Goal: Information Seeking & Learning: Learn about a topic

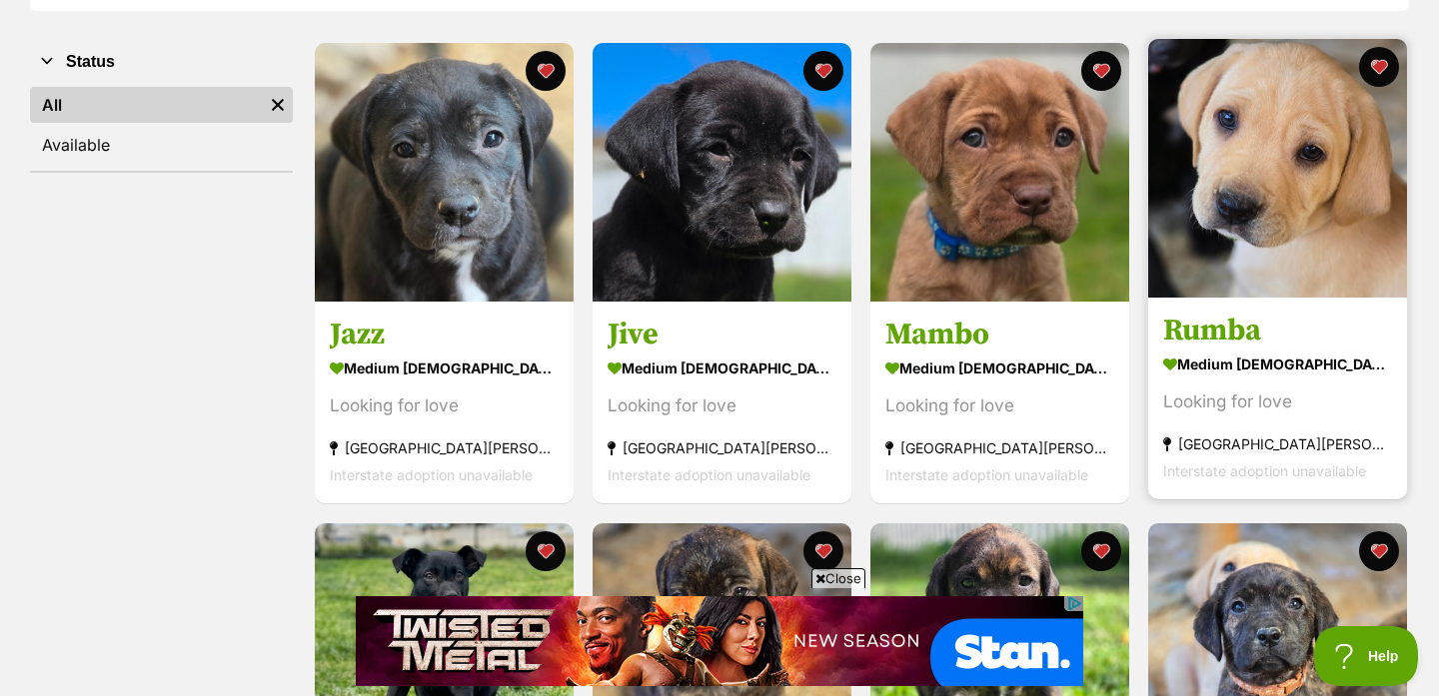
scroll to position [364, 0]
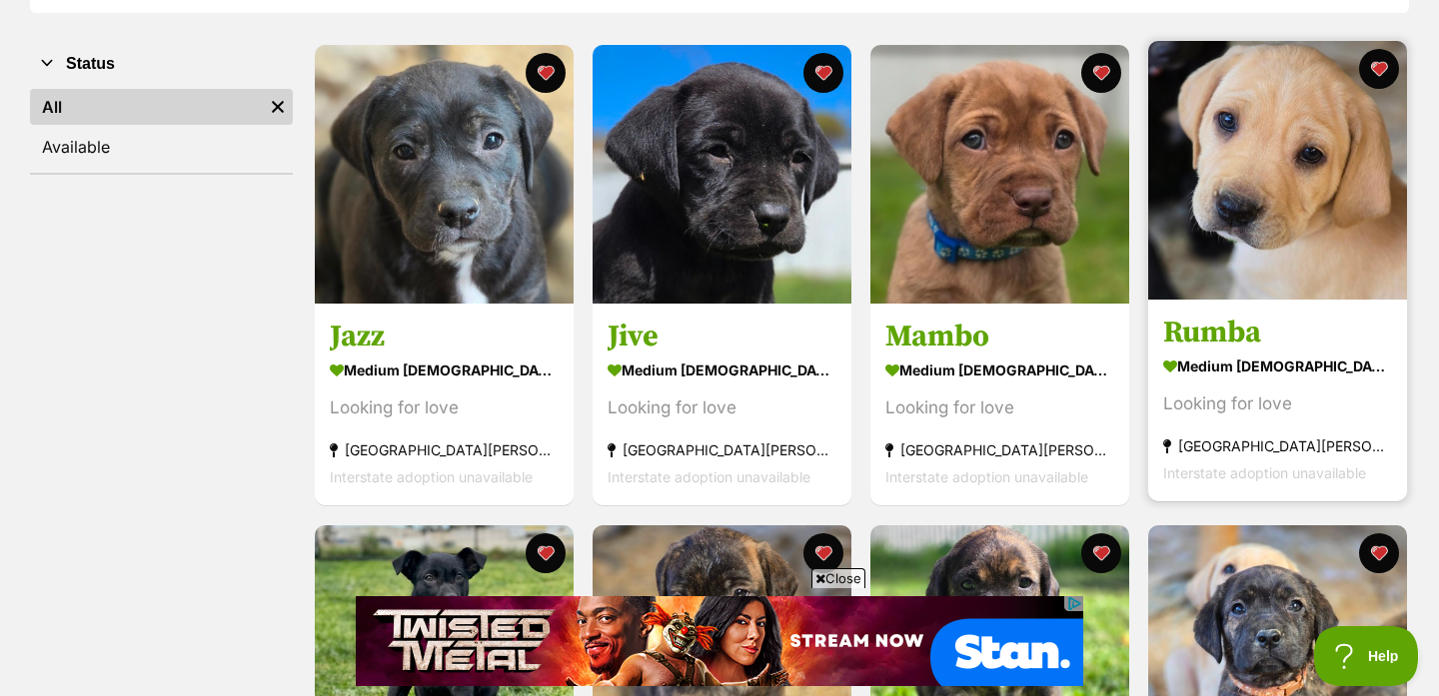
click at [1270, 268] on img at bounding box center [1277, 170] width 259 height 259
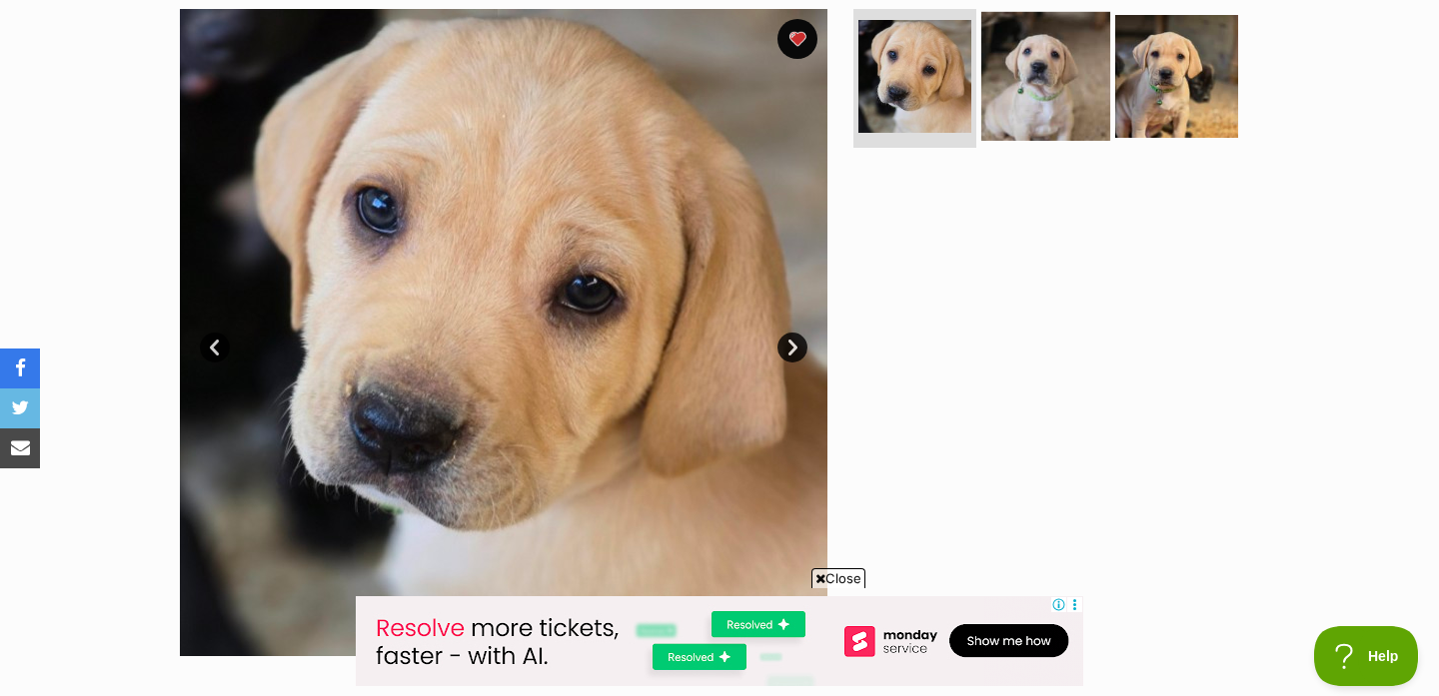
click at [1044, 87] on img at bounding box center [1045, 75] width 129 height 129
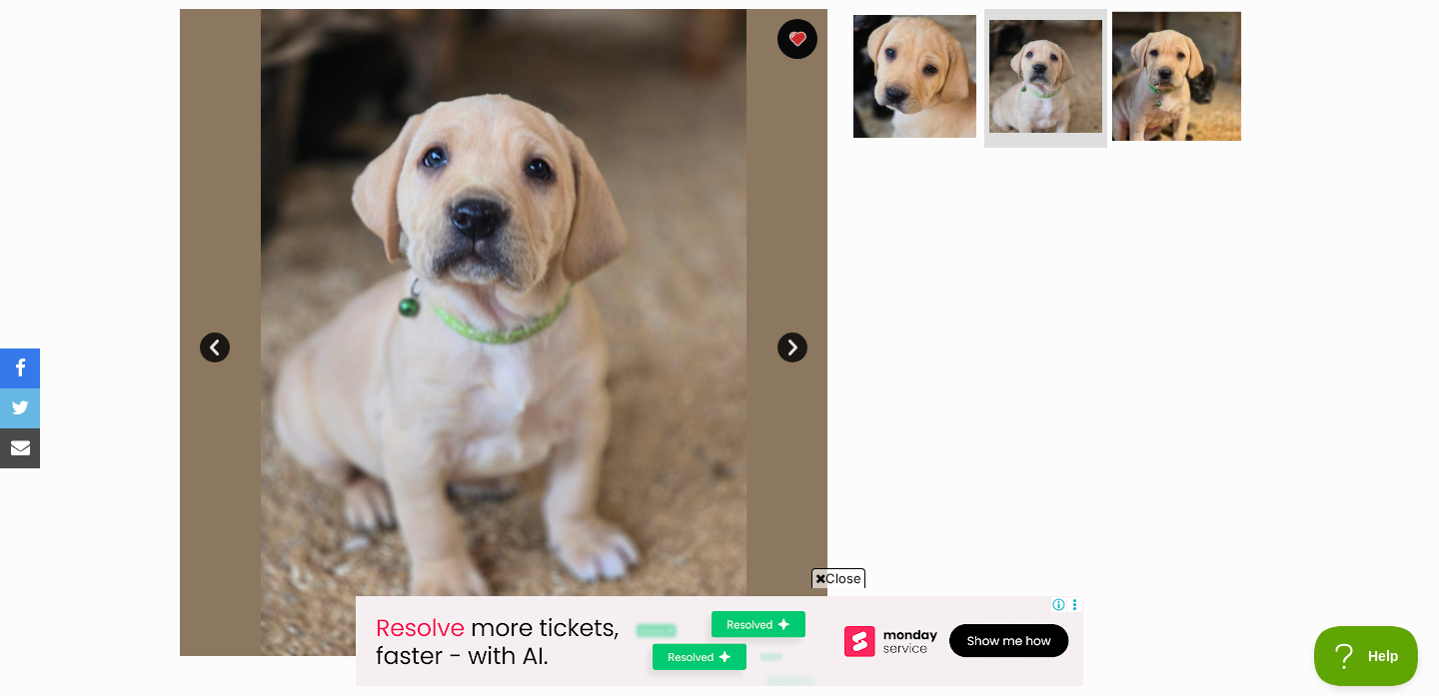
click at [1143, 104] on img at bounding box center [1176, 75] width 129 height 129
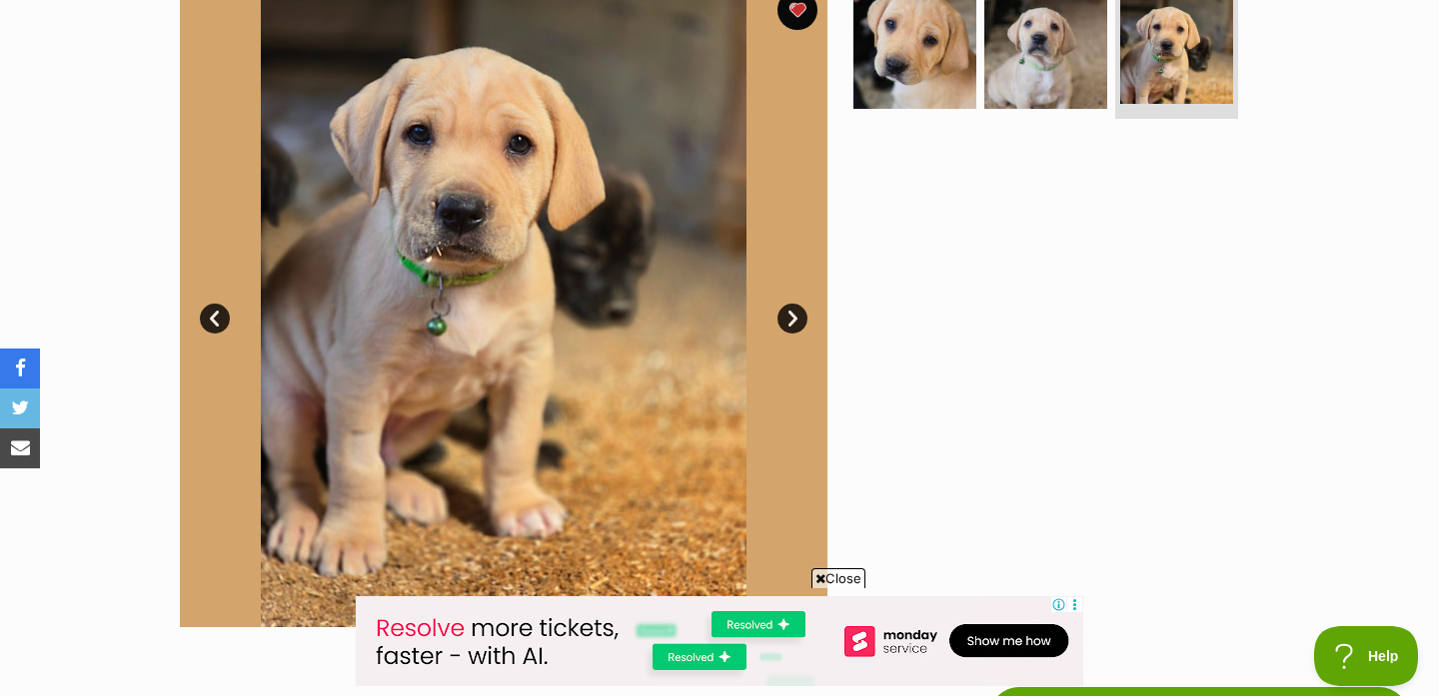
scroll to position [435, 0]
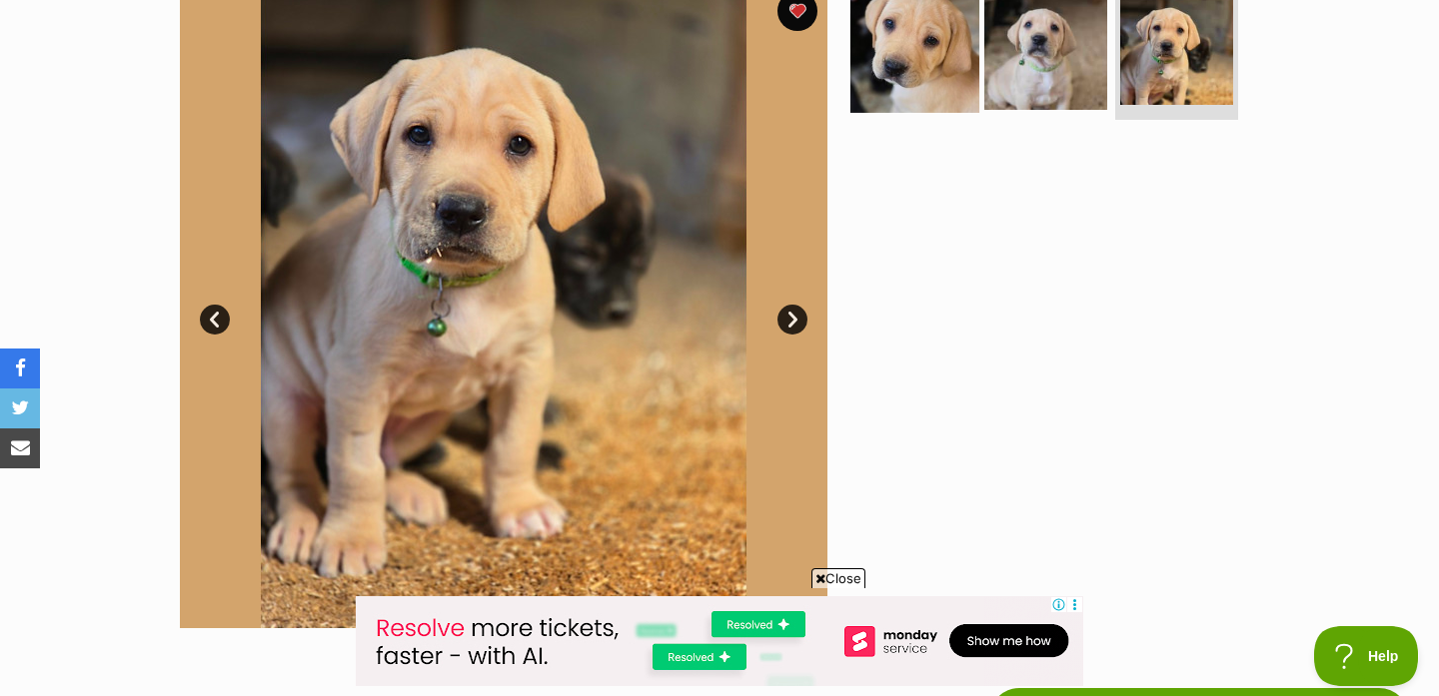
click at [912, 59] on img at bounding box center [914, 47] width 129 height 129
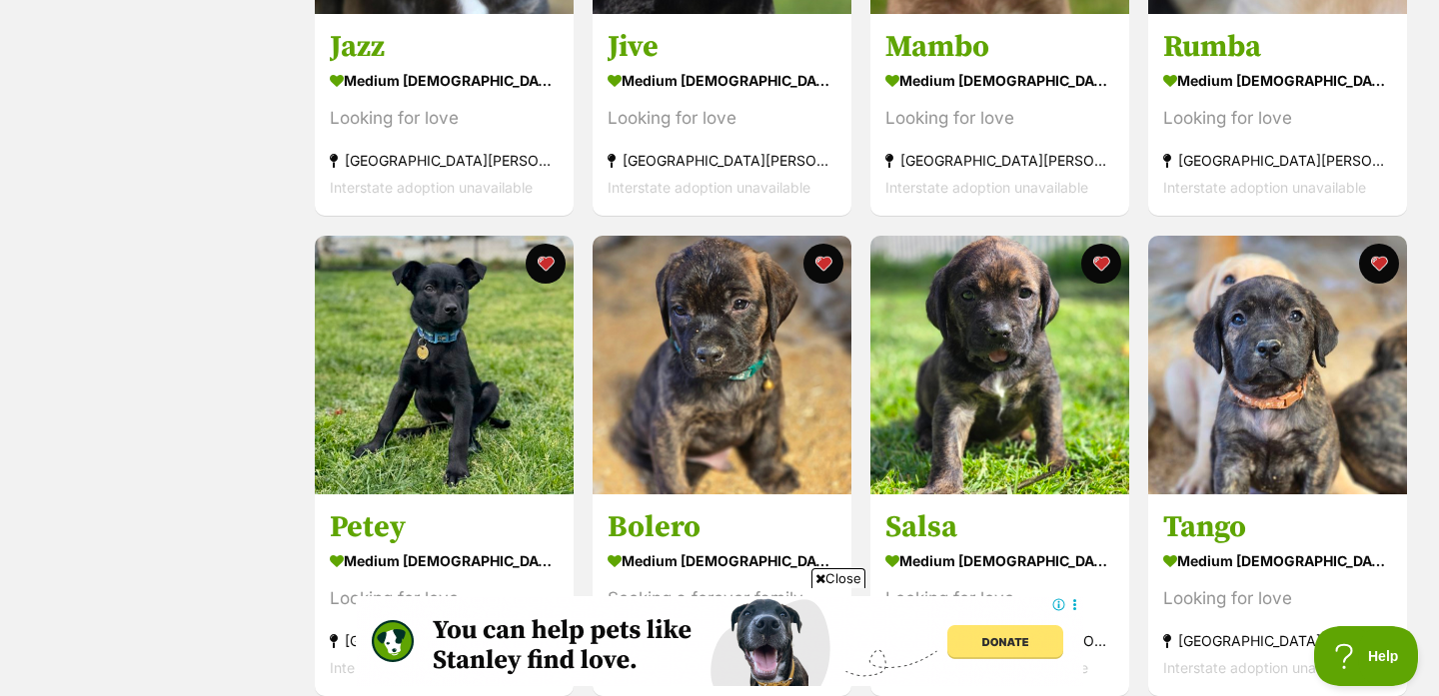
scroll to position [838, 0]
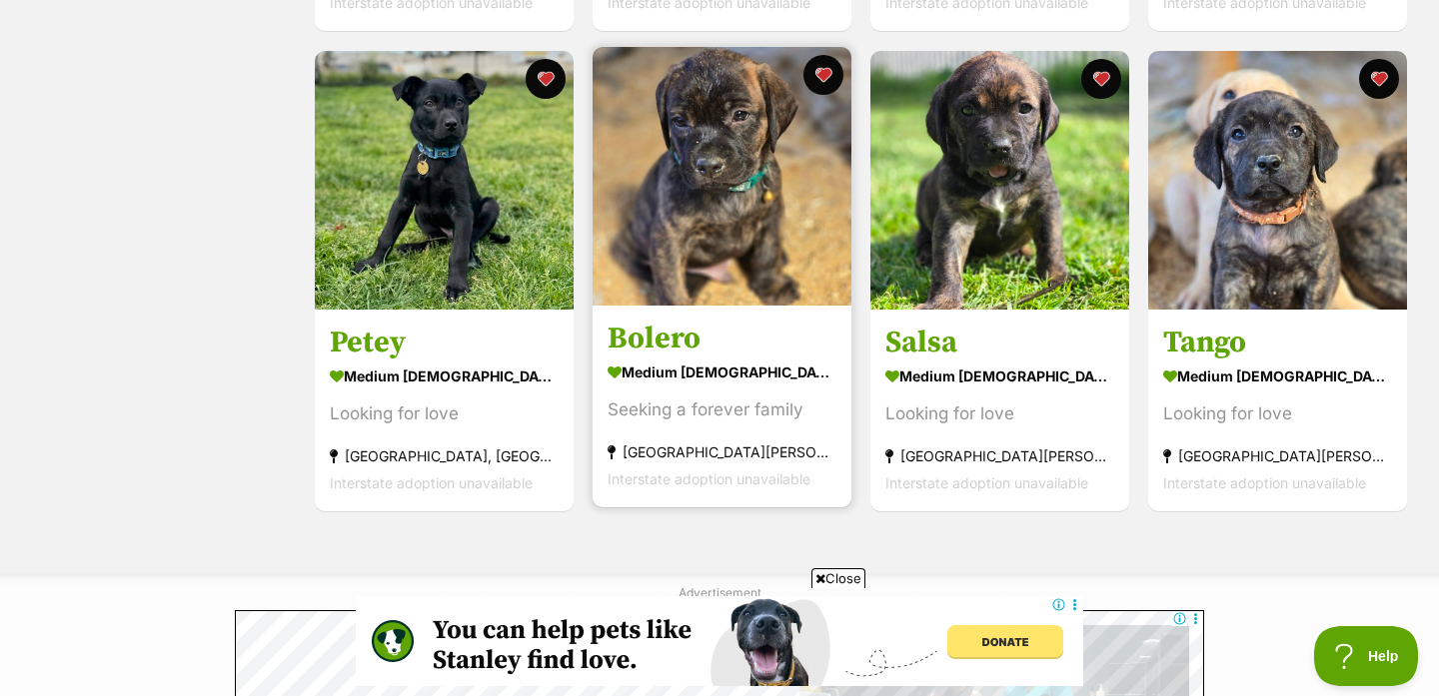
click at [689, 335] on h3 "Bolero" at bounding box center [722, 339] width 229 height 38
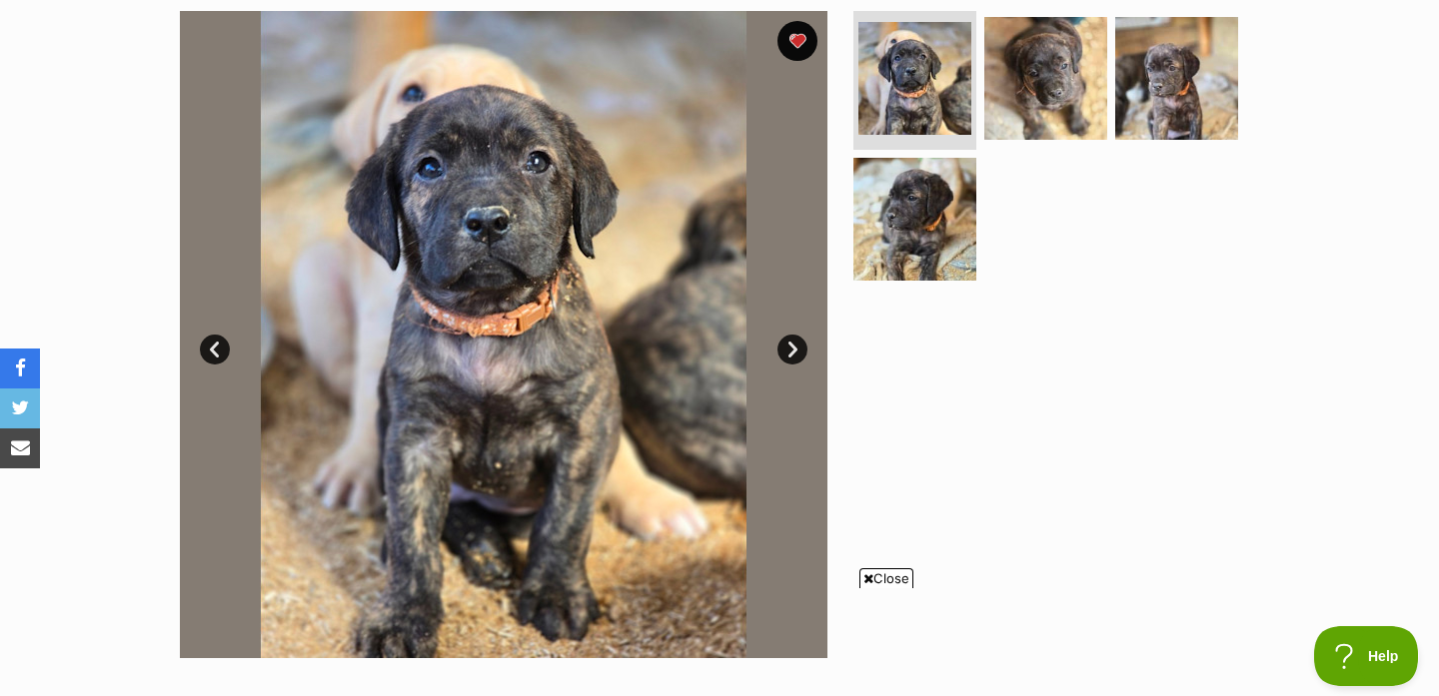
click at [788, 349] on link "Next" at bounding box center [792, 350] width 30 height 30
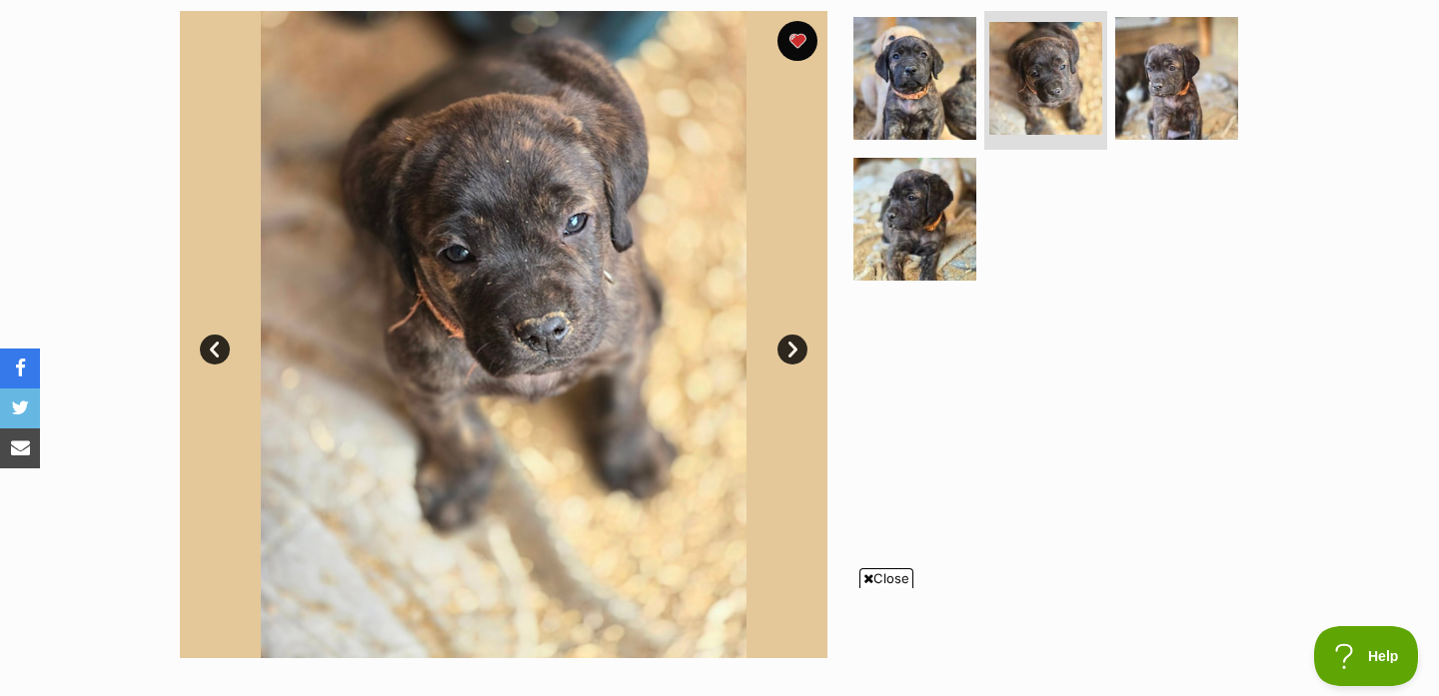
click at [787, 349] on link "Next" at bounding box center [792, 350] width 30 height 30
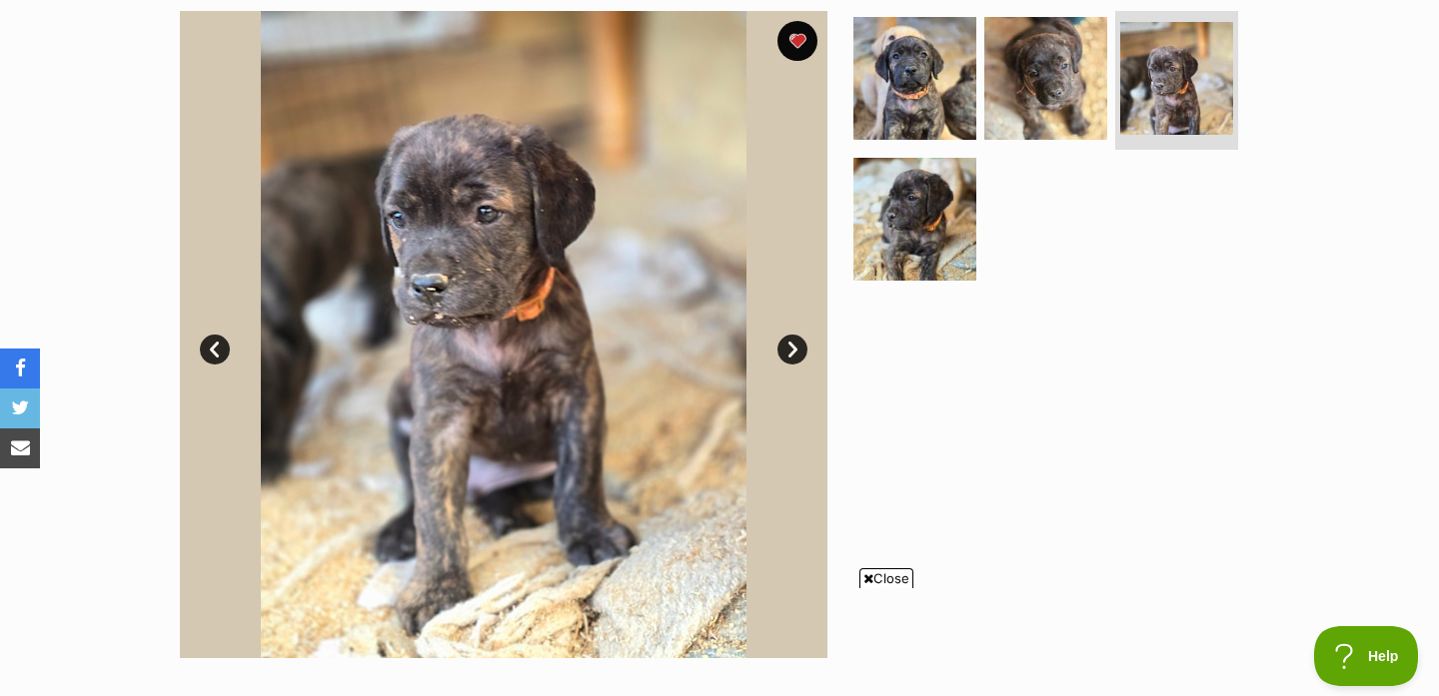
click at [787, 349] on link "Next" at bounding box center [792, 350] width 30 height 30
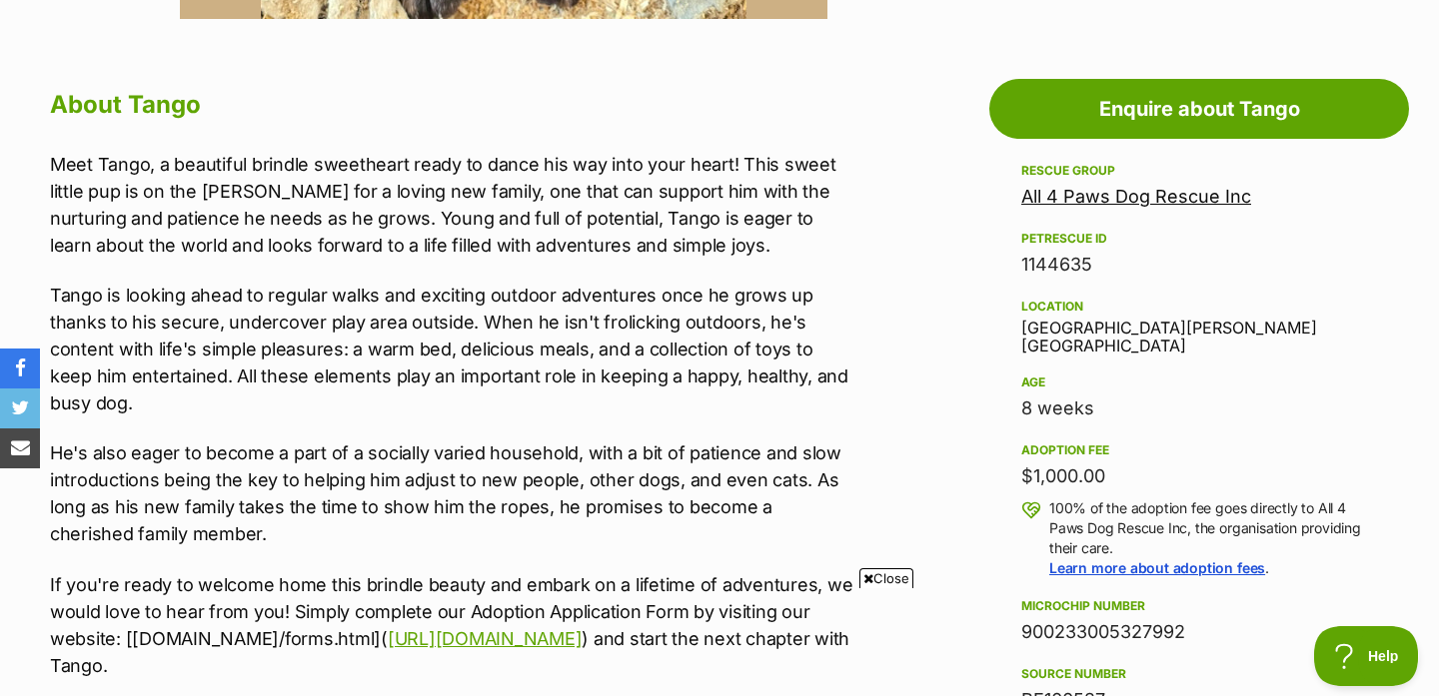
scroll to position [1037, 0]
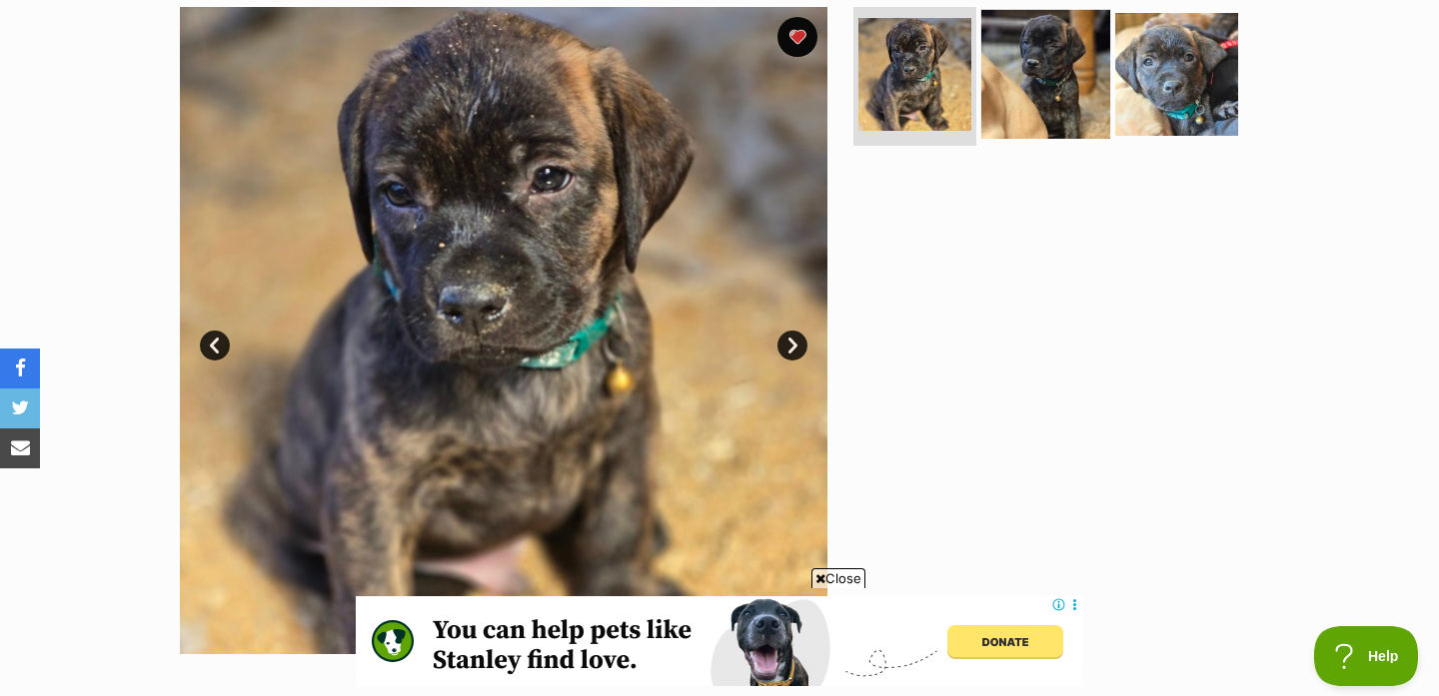
click at [987, 118] on img at bounding box center [1045, 73] width 129 height 129
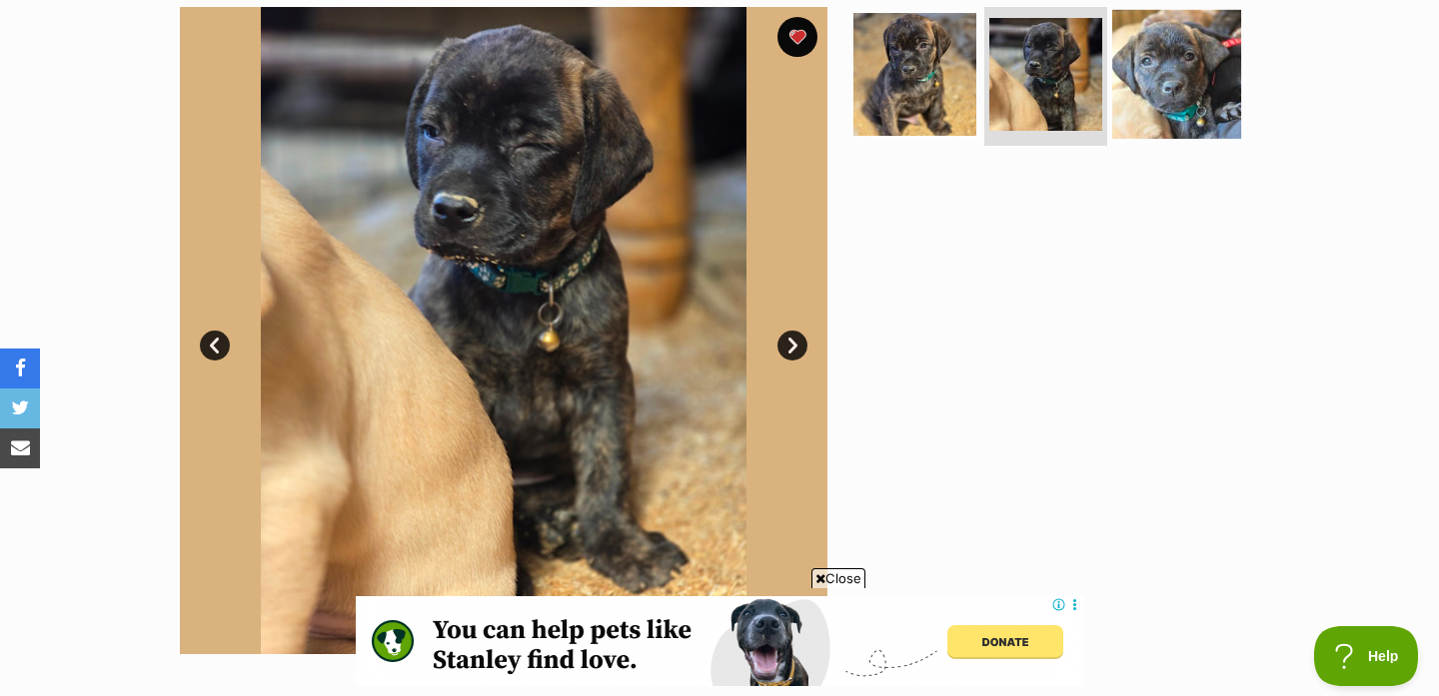
click at [1170, 91] on img at bounding box center [1176, 73] width 129 height 129
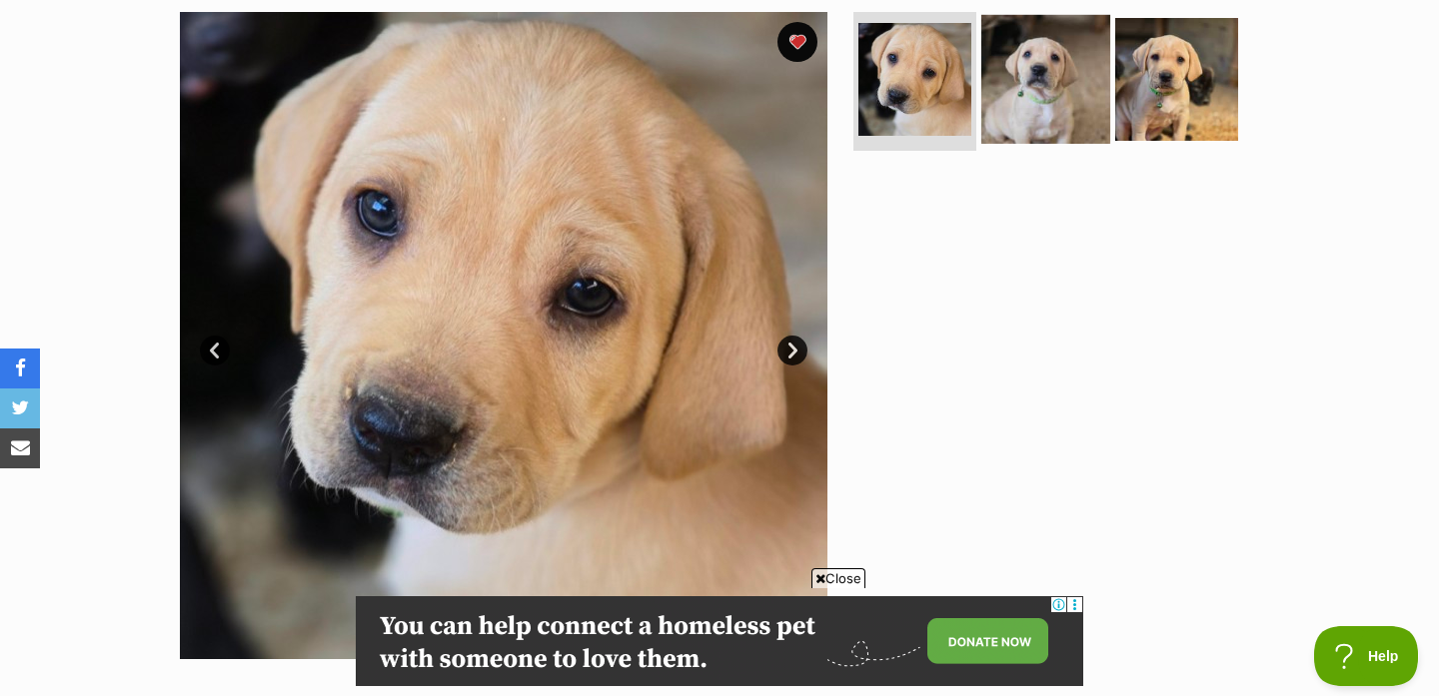
click at [1006, 89] on img at bounding box center [1045, 78] width 129 height 129
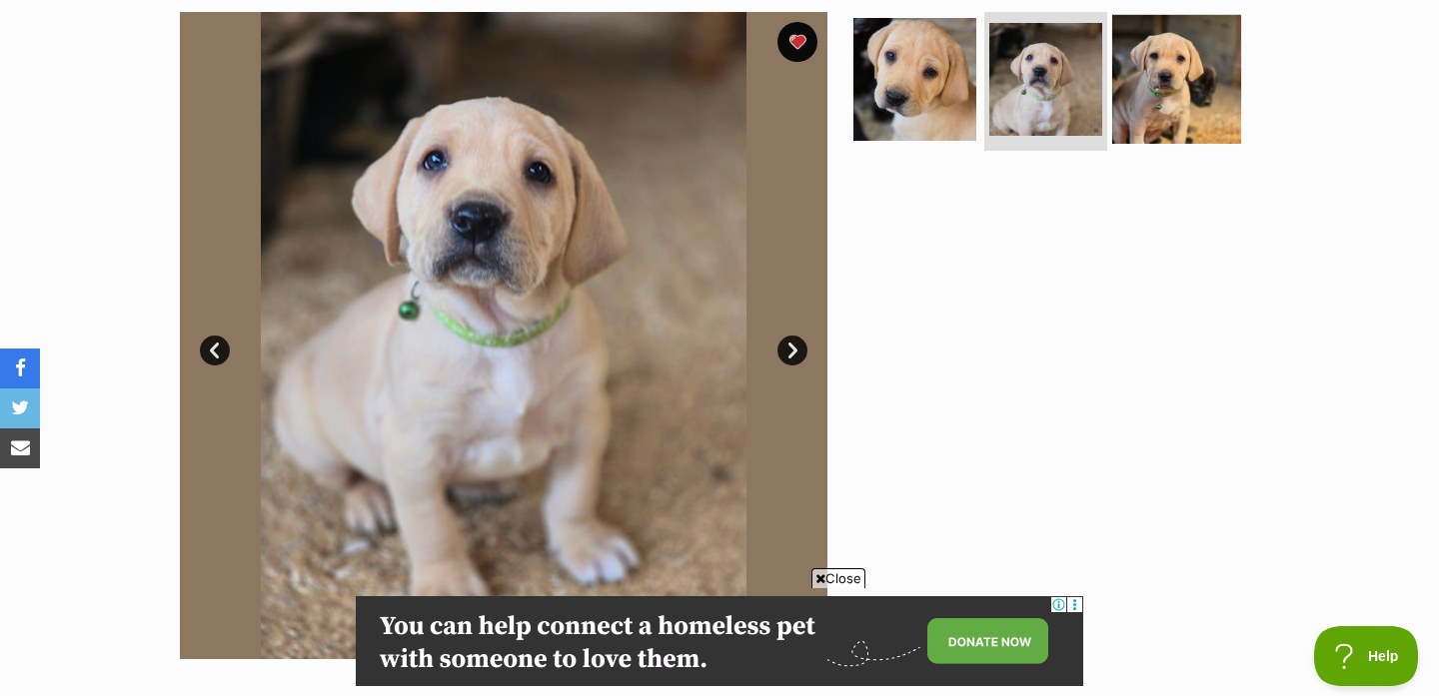
click at [1148, 95] on img at bounding box center [1176, 78] width 129 height 129
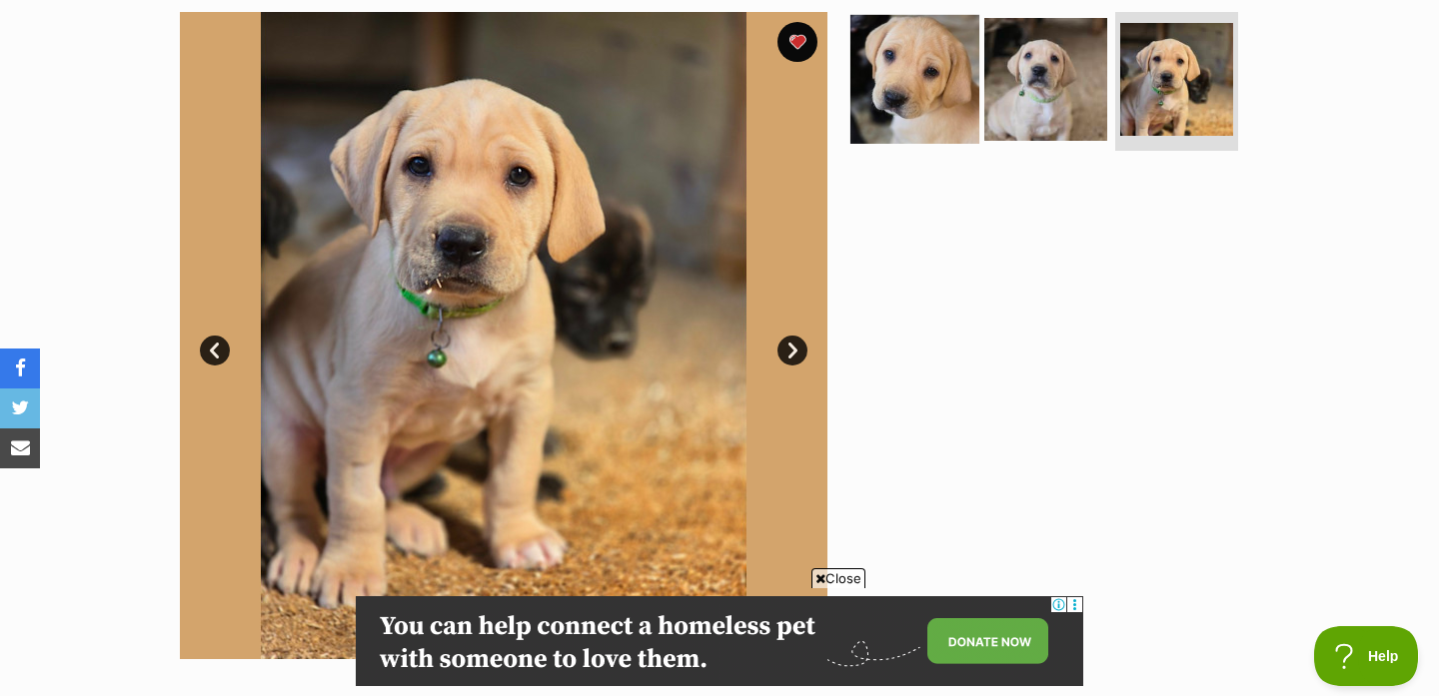
click at [943, 77] on img at bounding box center [914, 78] width 129 height 129
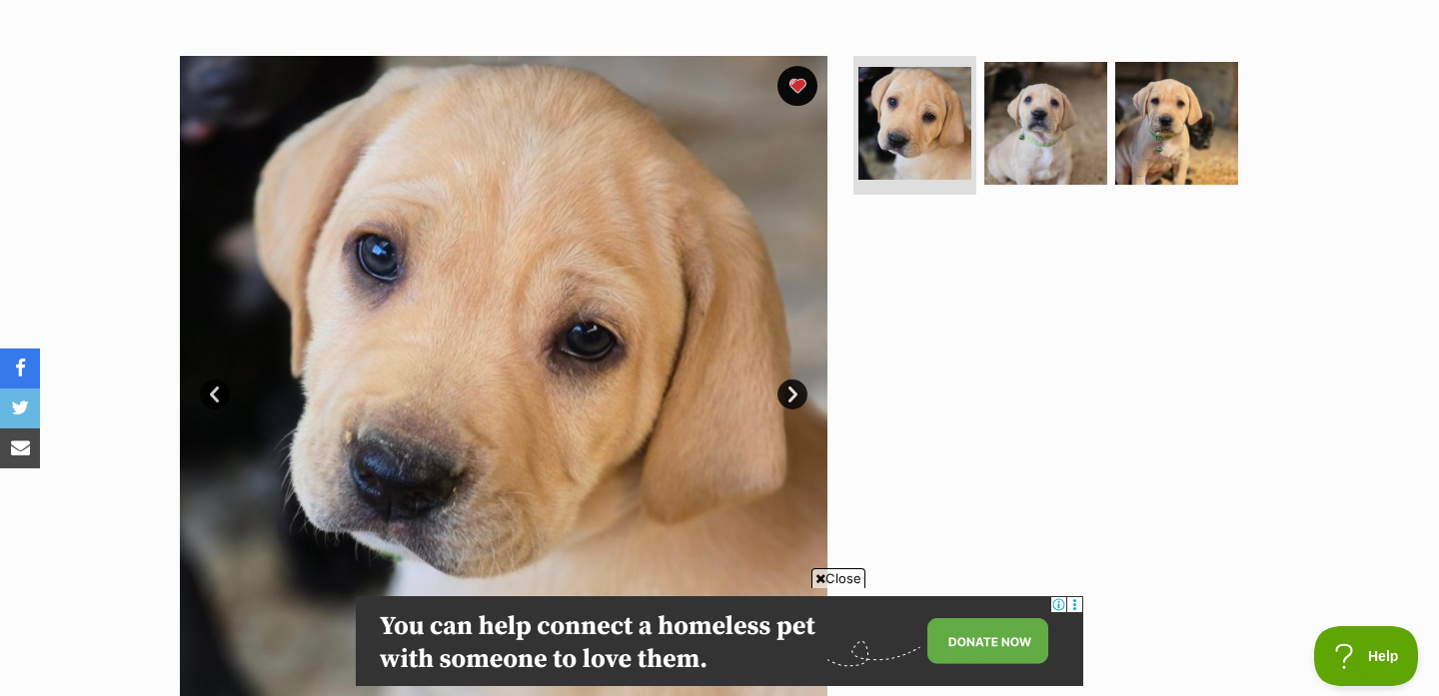
scroll to position [392, 0]
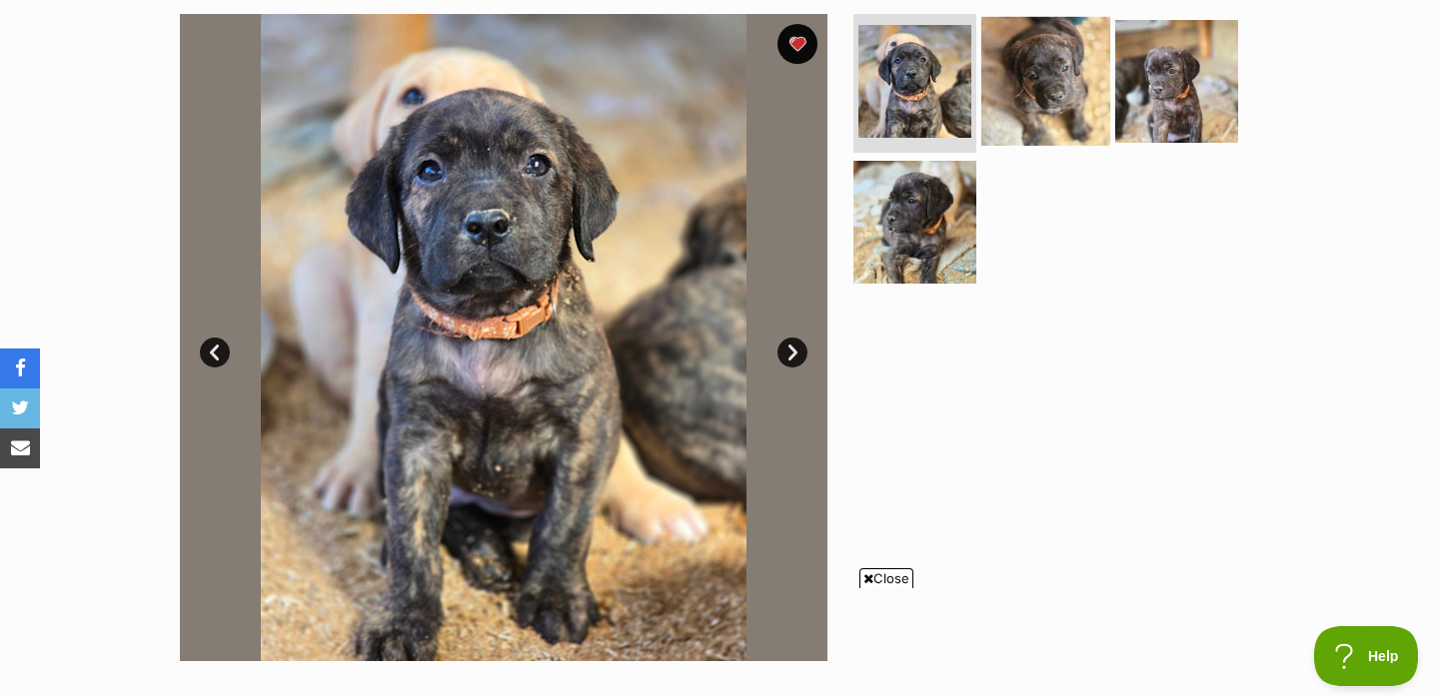
click at [1068, 78] on img at bounding box center [1045, 80] width 129 height 129
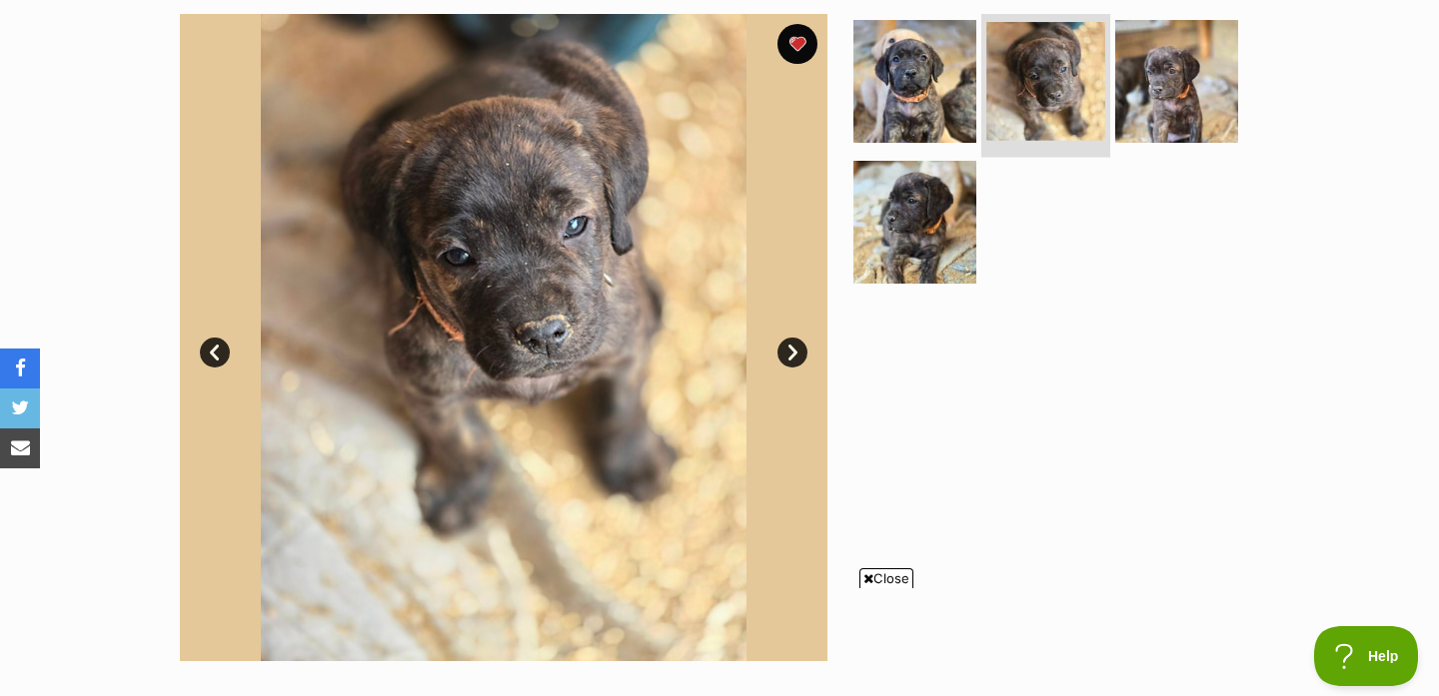
scroll to position [0, 1]
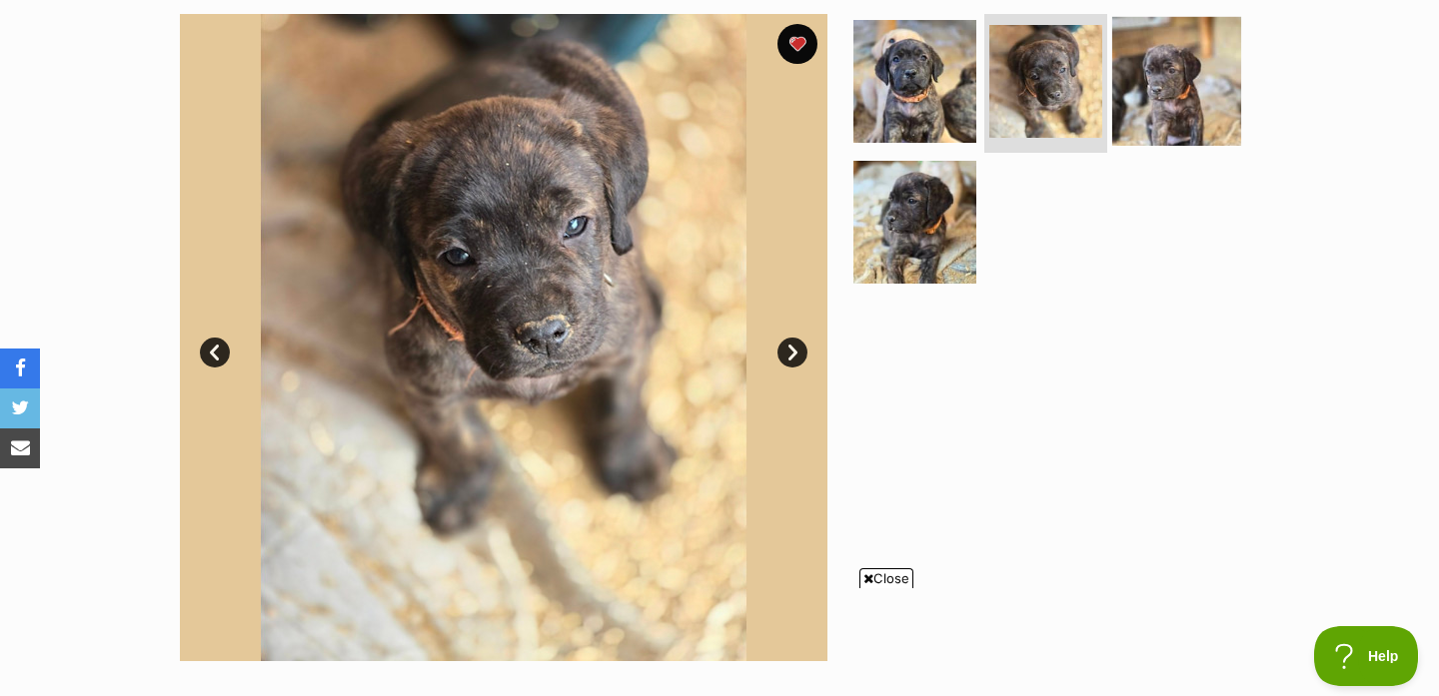
click at [1146, 75] on img at bounding box center [1176, 80] width 129 height 129
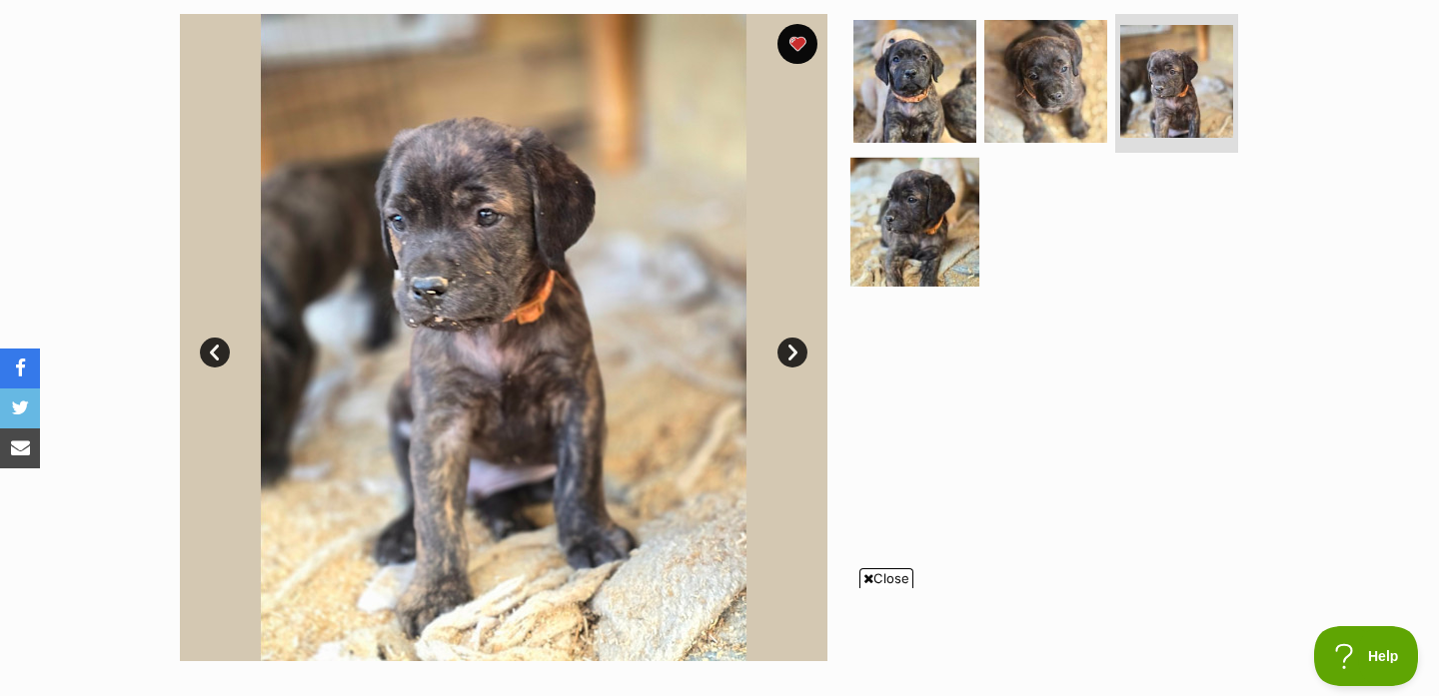
click at [913, 215] on img at bounding box center [914, 222] width 129 height 129
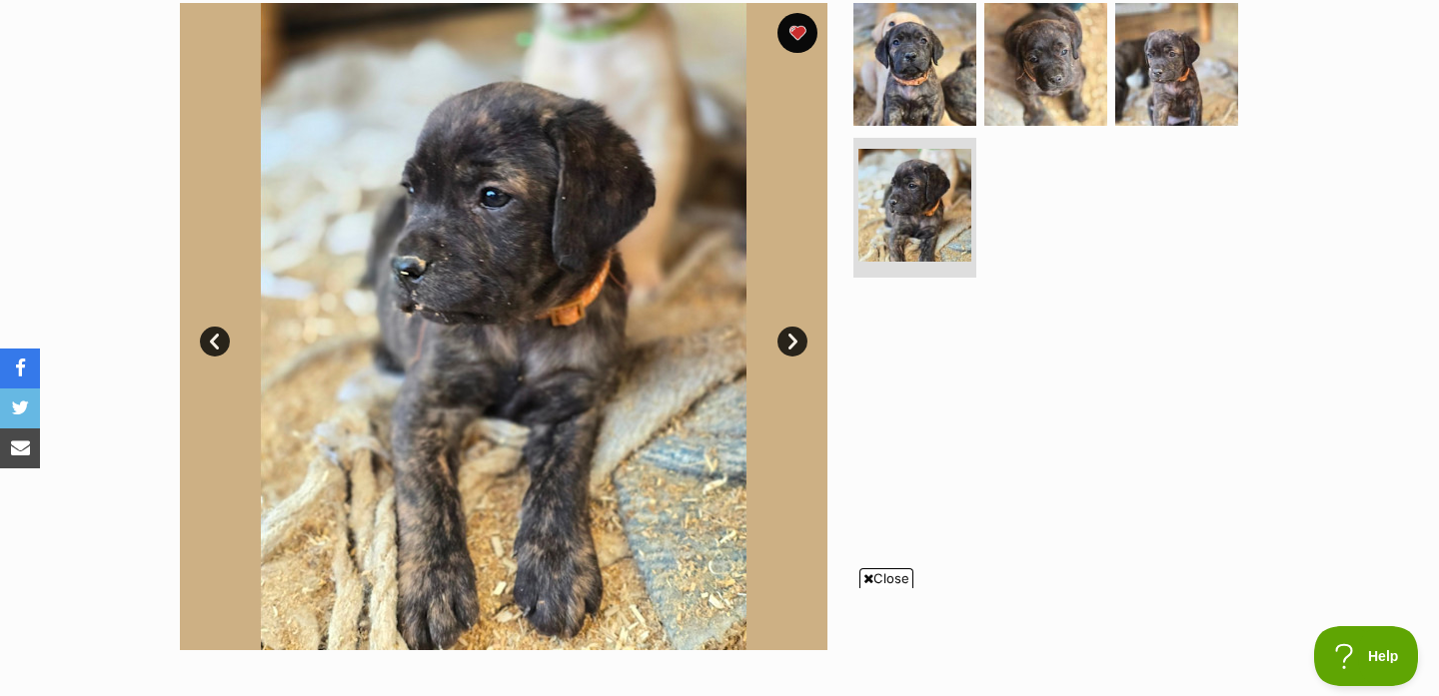
scroll to position [439, 0]
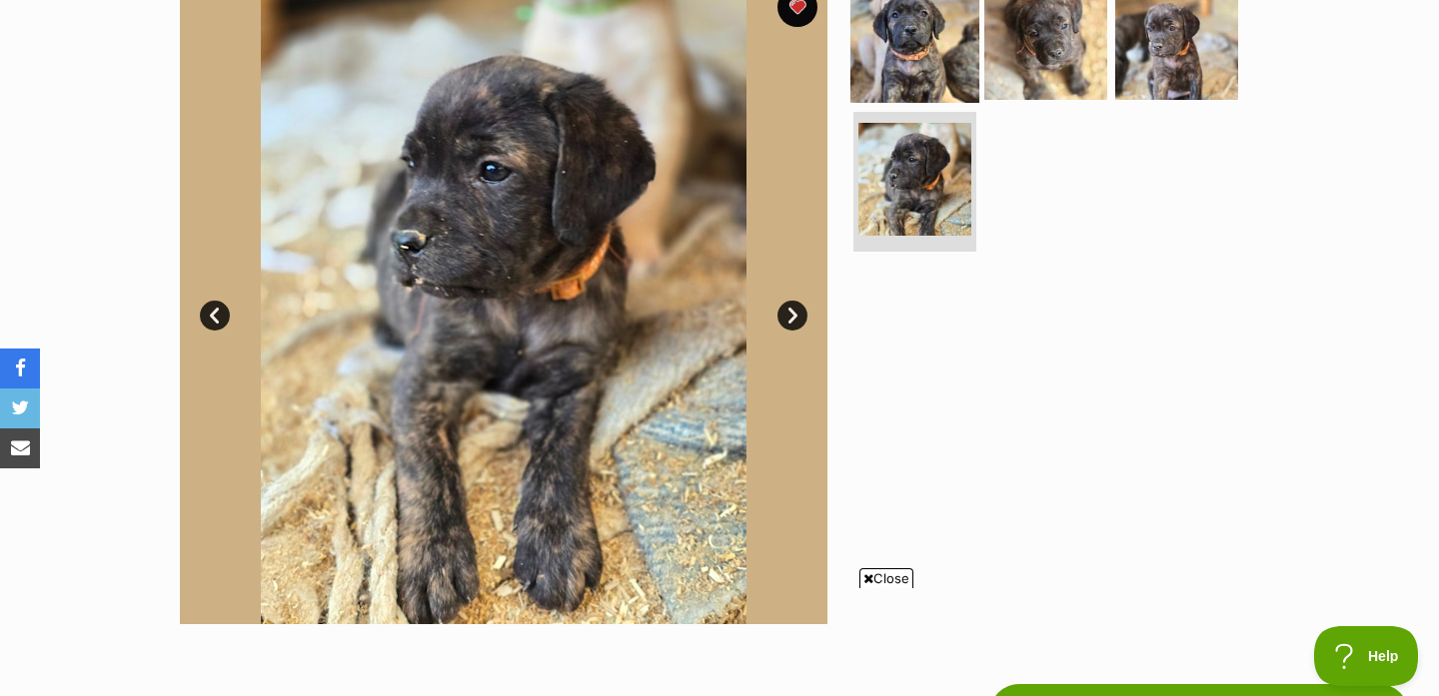
click at [911, 81] on img at bounding box center [914, 37] width 129 height 129
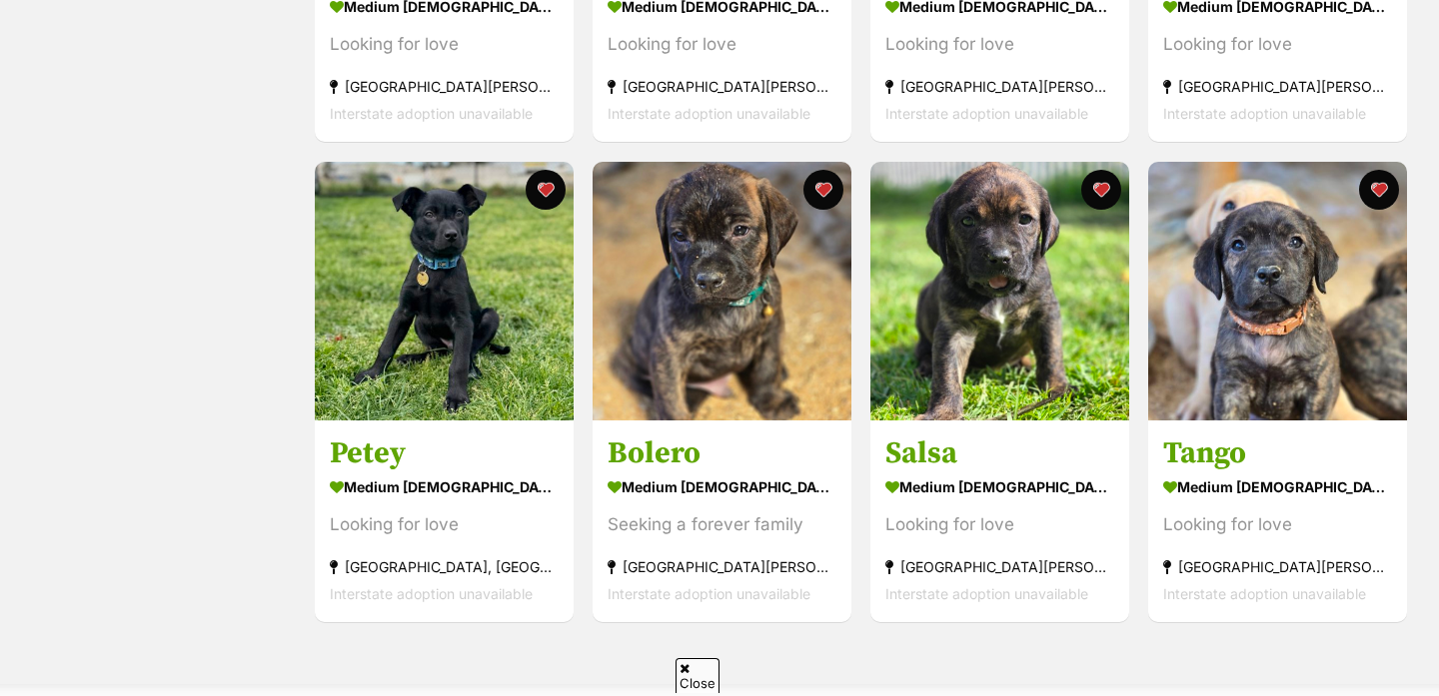
click at [777, 492] on div "medium [DEMOGRAPHIC_DATA] Dog" at bounding box center [722, 487] width 229 height 29
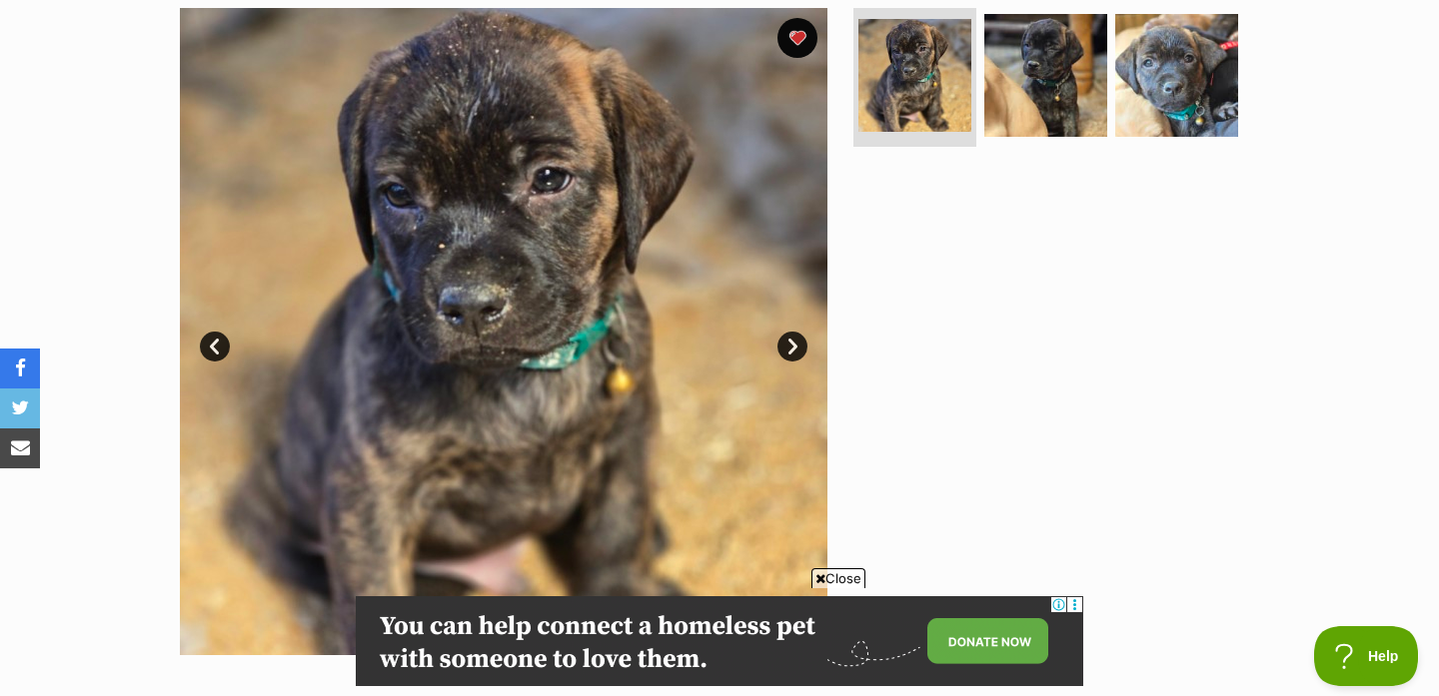
scroll to position [410, 0]
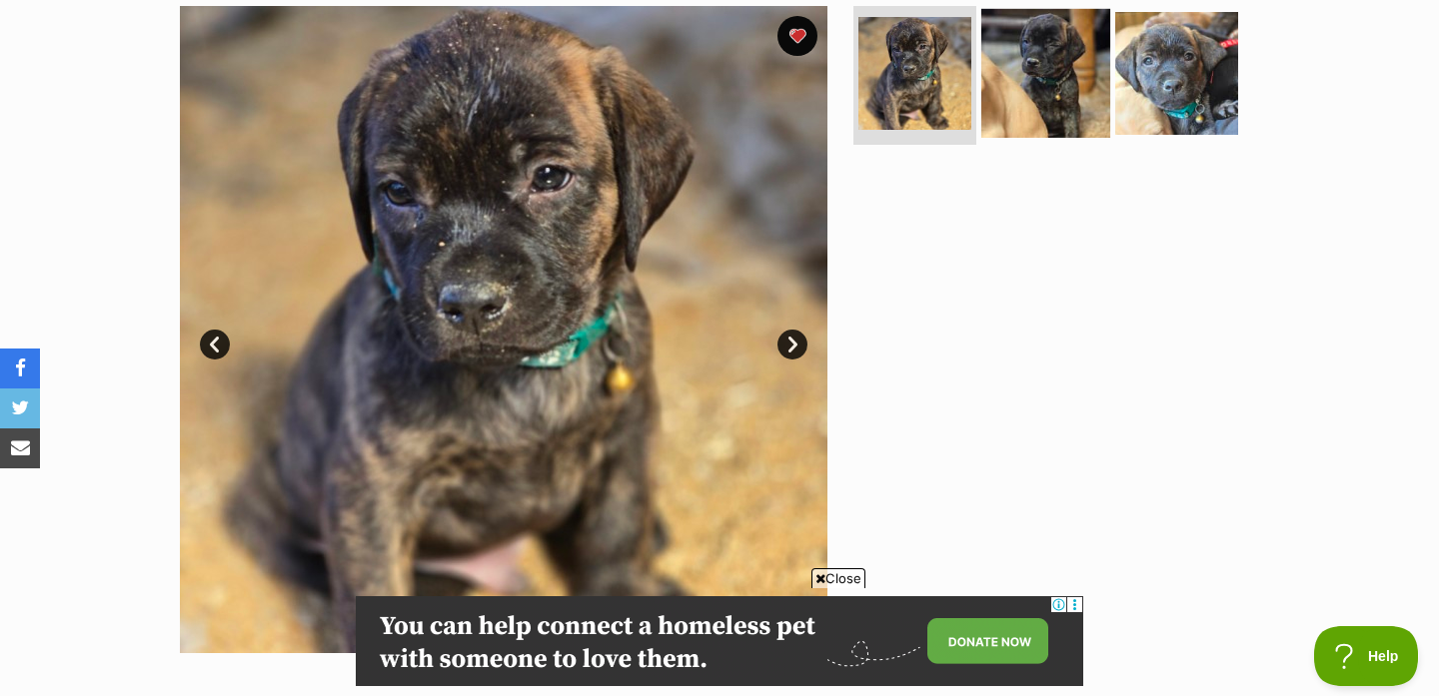
click at [1032, 94] on img at bounding box center [1045, 72] width 129 height 129
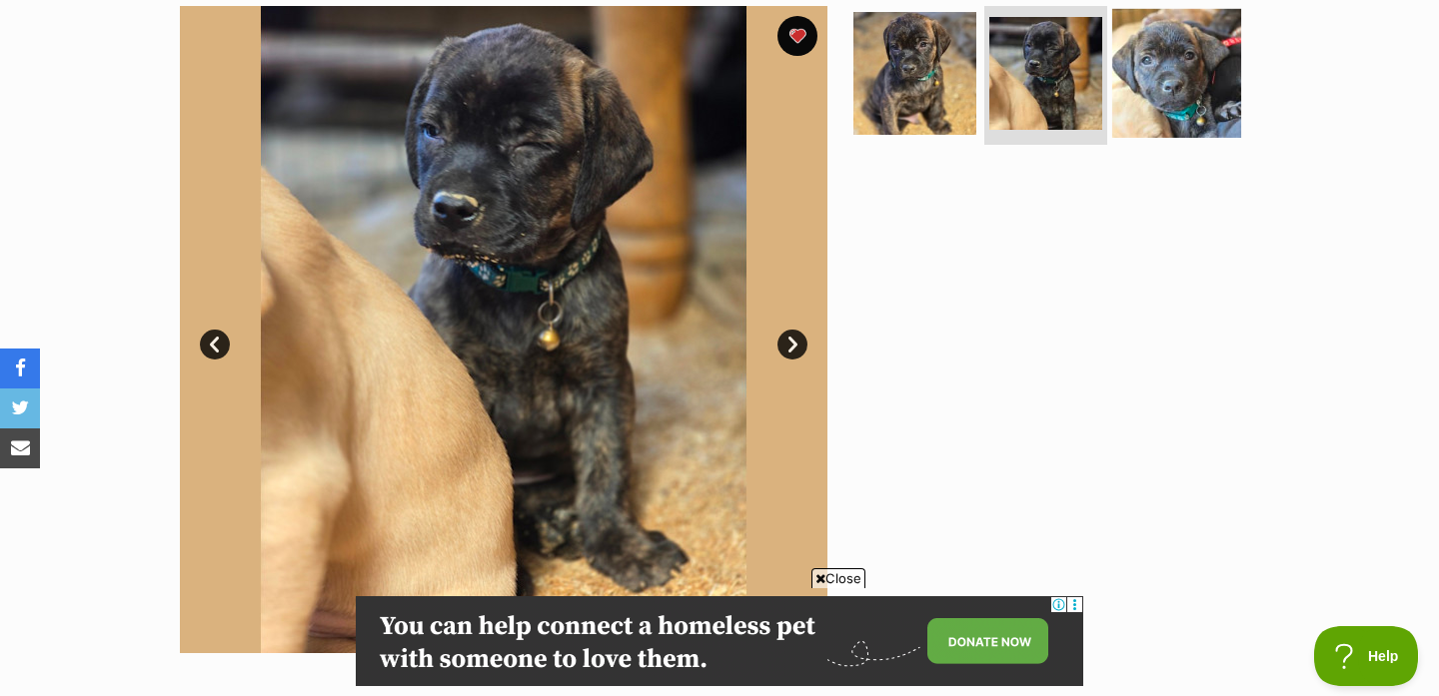
click at [1130, 90] on img at bounding box center [1176, 72] width 129 height 129
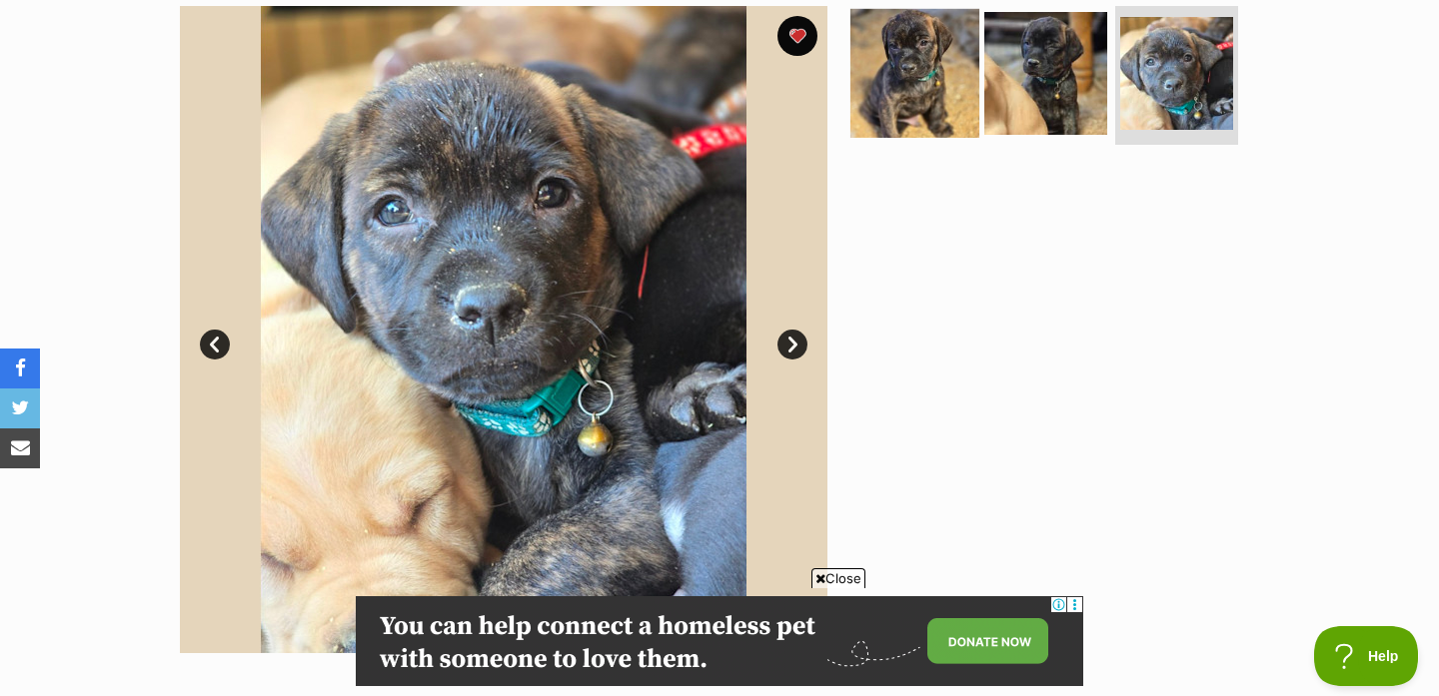
click at [885, 89] on img at bounding box center [914, 72] width 129 height 129
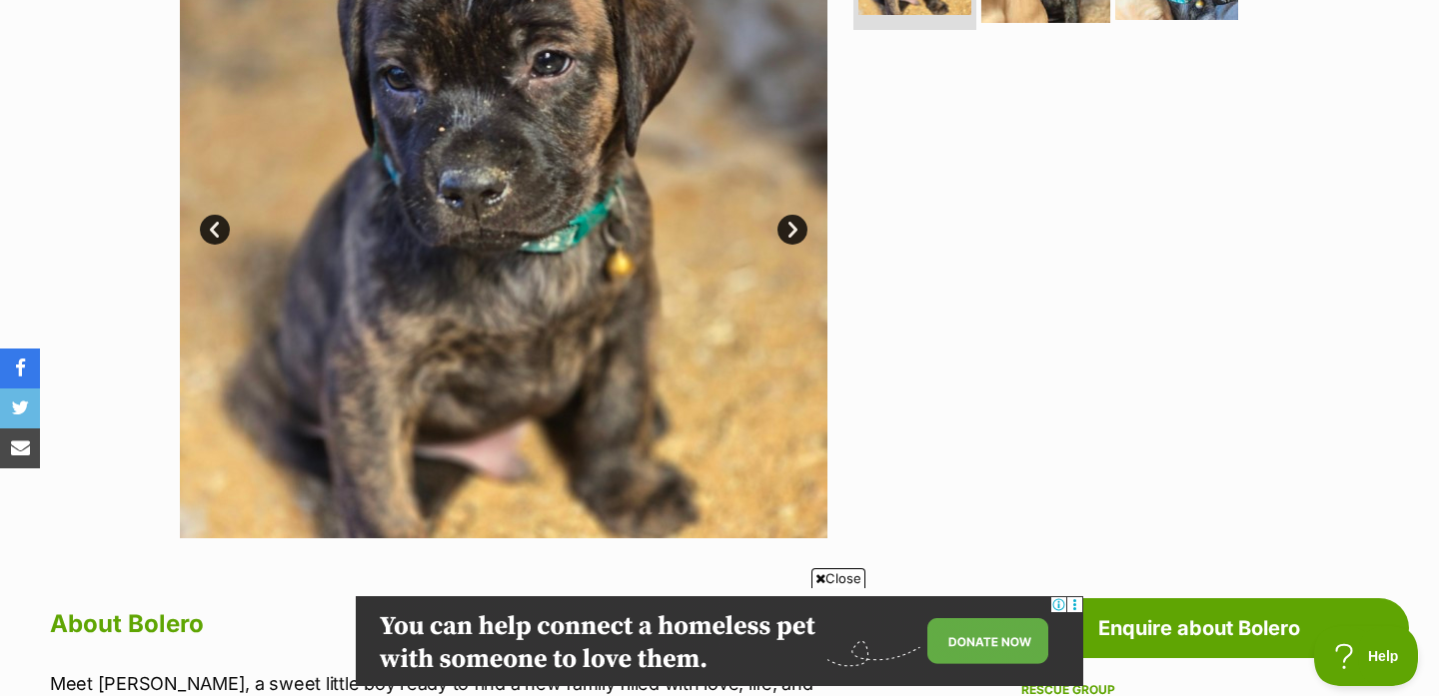
scroll to position [0, 0]
